Goal: Task Accomplishment & Management: Manage account settings

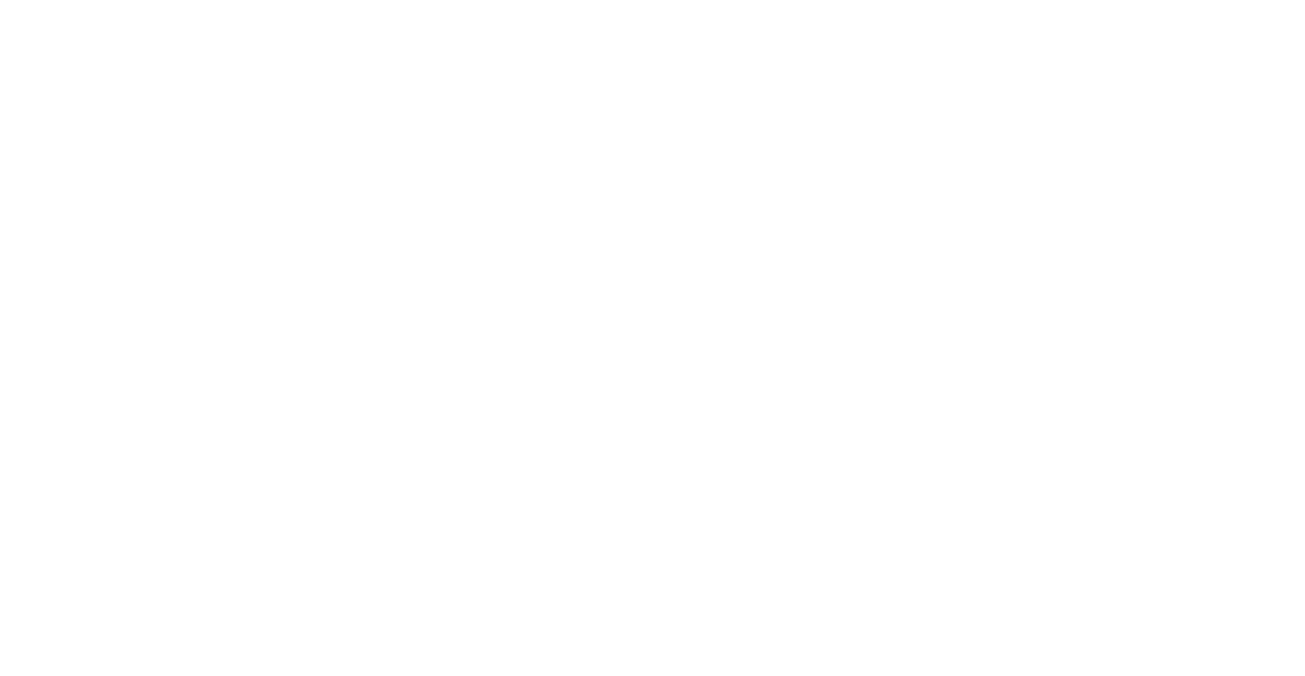
type input "**********"
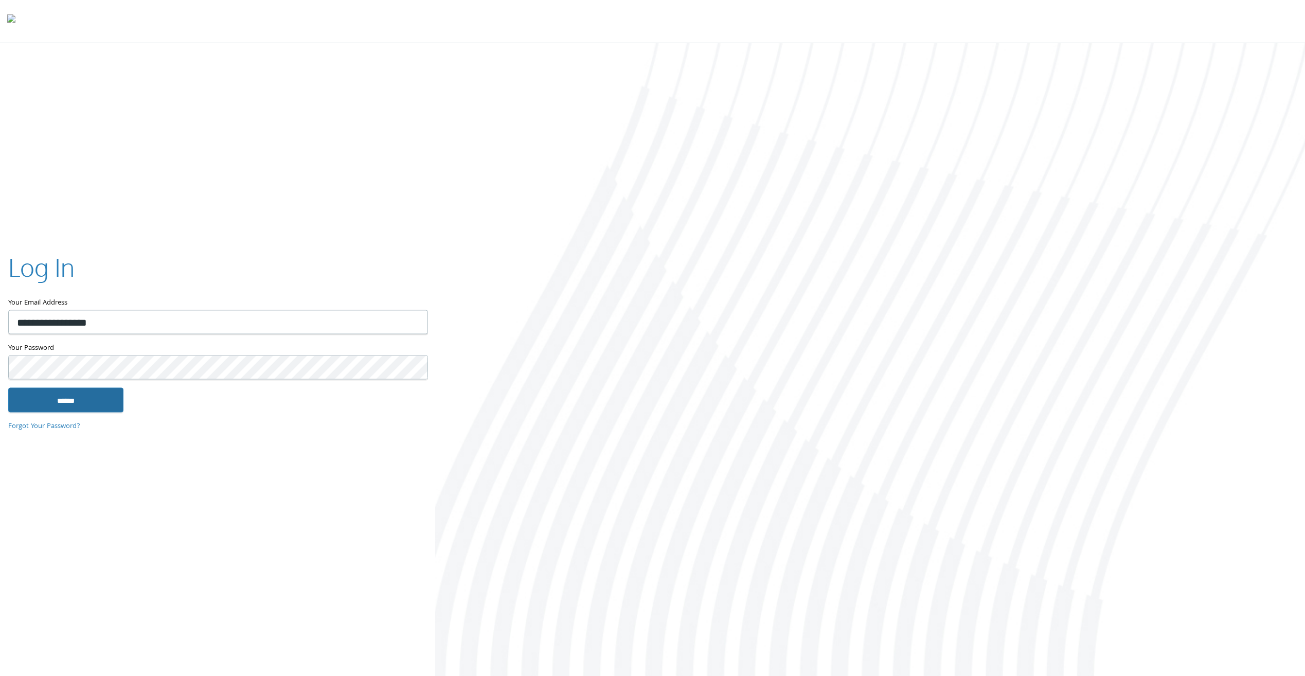
click at [87, 398] on input "******" at bounding box center [65, 400] width 115 height 25
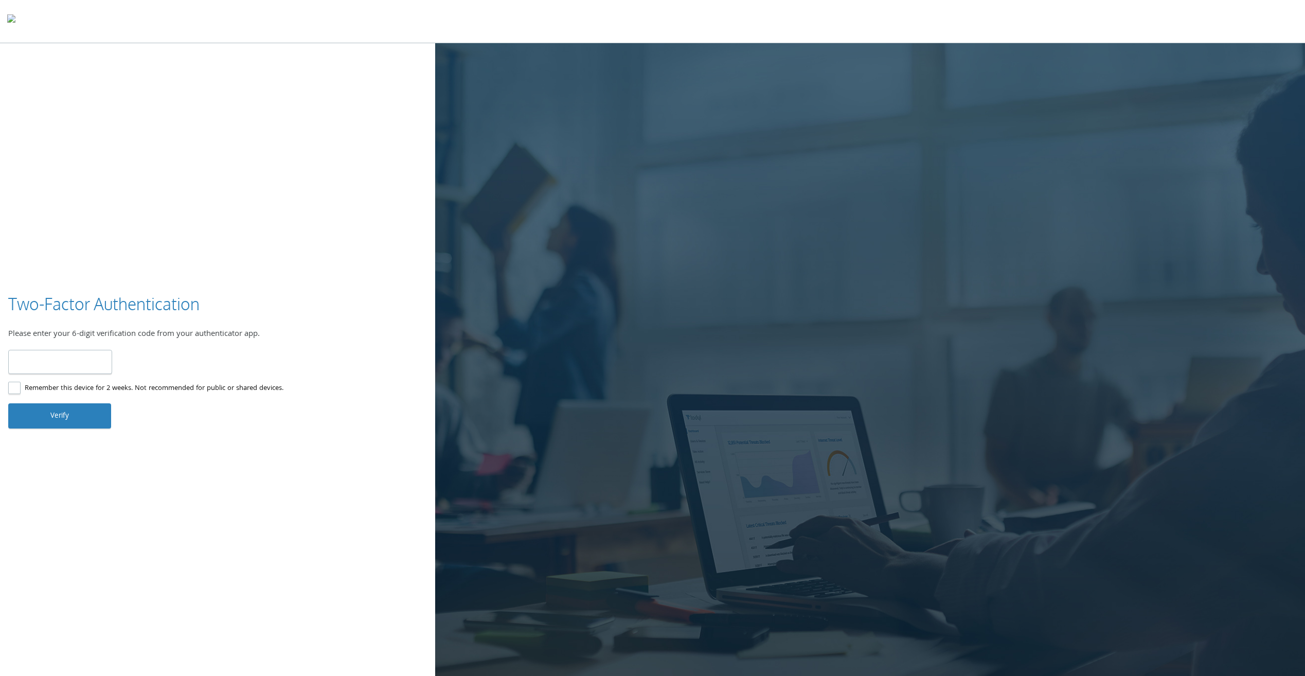
click at [72, 359] on input "number" at bounding box center [60, 362] width 104 height 24
type input "******"
